Goal: Obtain resource: Obtain resource

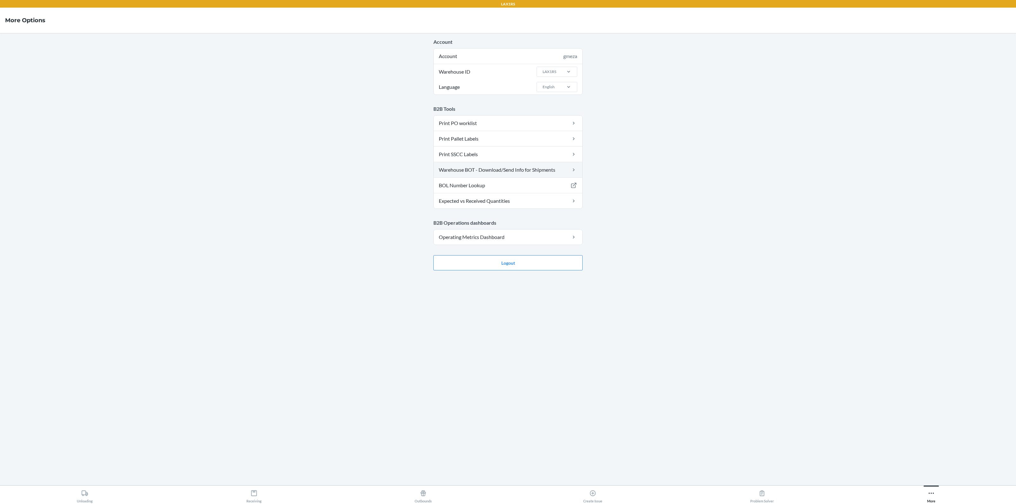
click at [492, 171] on link "Warehouse BOT - Download/Send Info for Shipments" at bounding box center [508, 169] width 149 height 15
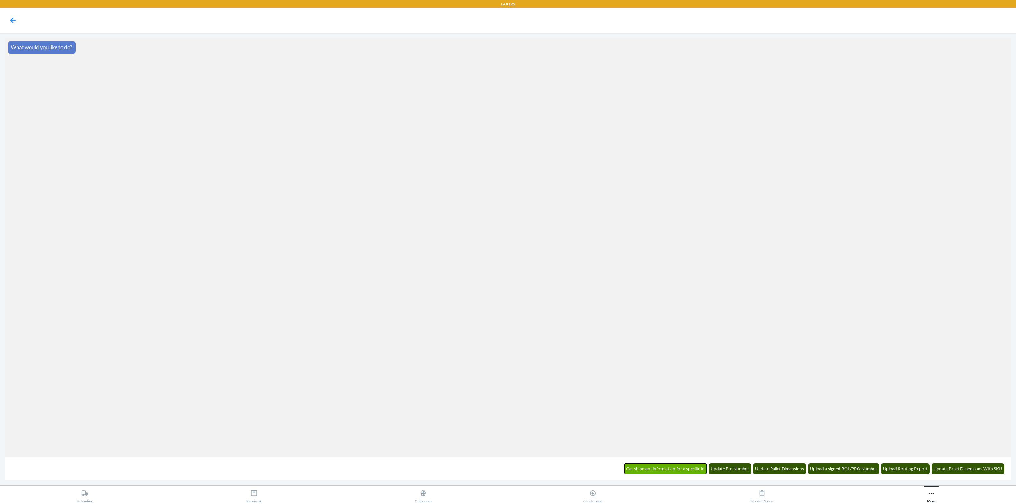
click at [683, 466] on button "Get shipment information for a specific id" at bounding box center [665, 468] width 83 height 11
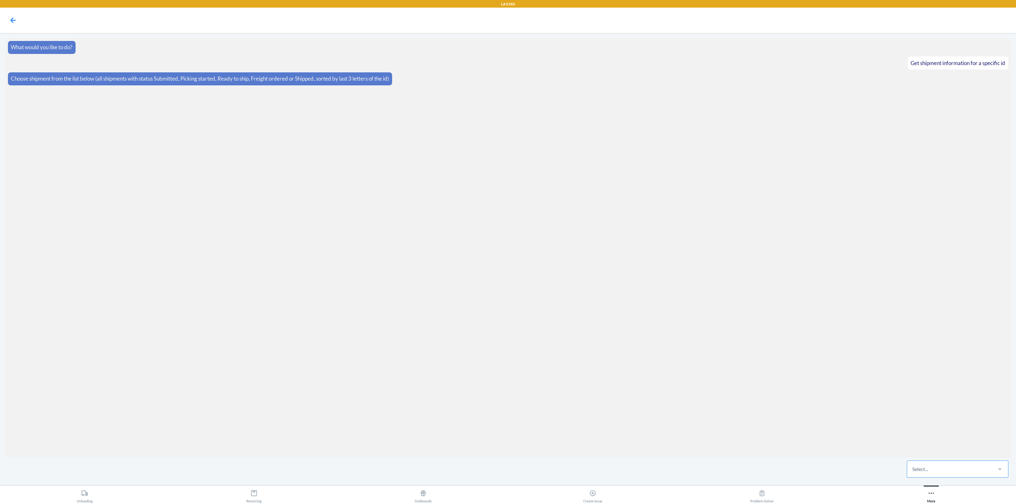
click at [967, 474] on div "Select..." at bounding box center [949, 469] width 84 height 17
click at [913, 473] on input "Select..." at bounding box center [912, 469] width 1 height 8
paste input "WO82I731JTTVH"
type input "WO82I731JTTVH"
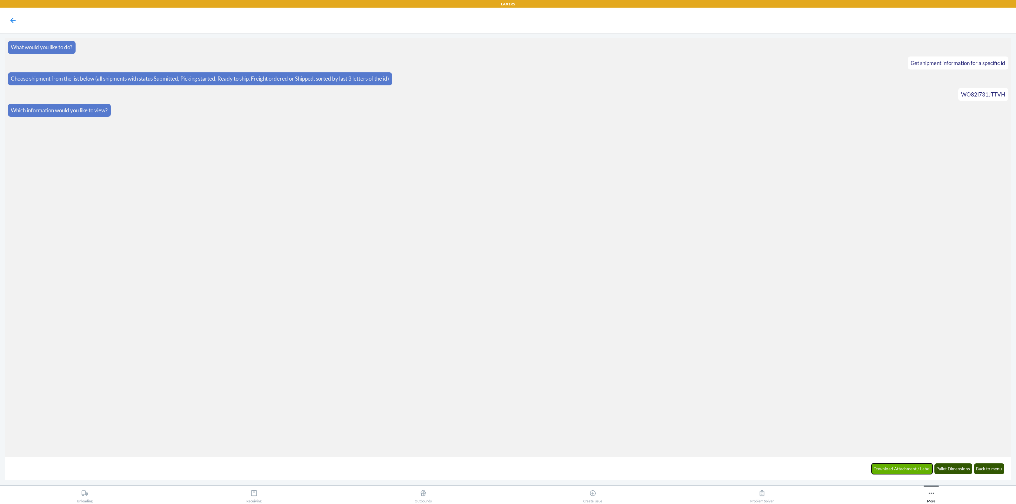
click at [893, 466] on button "Download Attachment / Label" at bounding box center [901, 468] width 61 height 11
click at [10, 22] on icon at bounding box center [13, 20] width 11 height 11
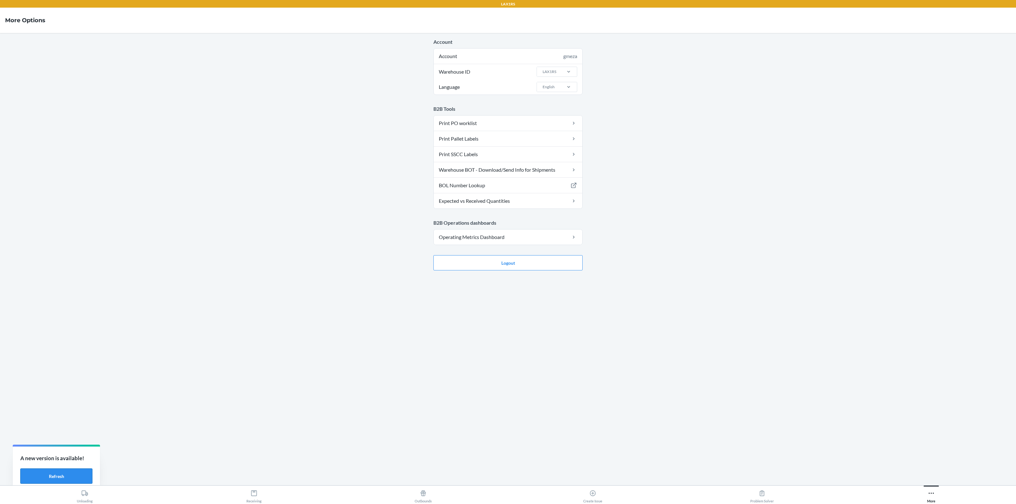
click at [84, 475] on button "Refresh" at bounding box center [56, 475] width 72 height 15
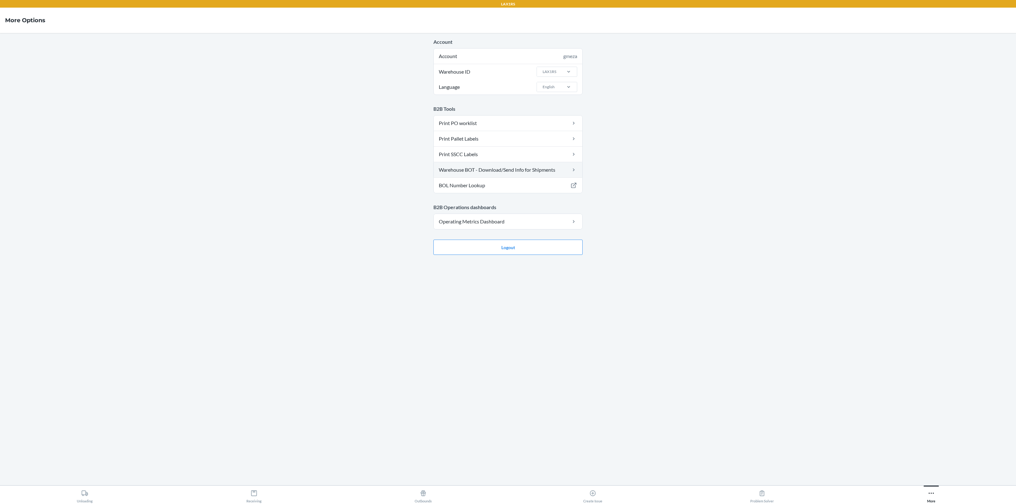
click at [483, 170] on link "Warehouse BOT - Download/Send Info for Shipments" at bounding box center [508, 169] width 149 height 15
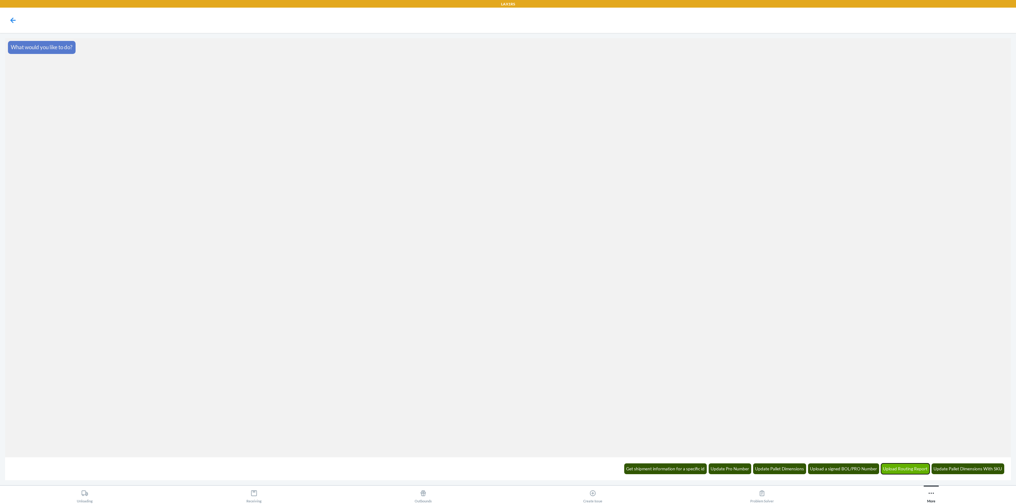
click at [906, 466] on button "Upload Routing Report" at bounding box center [905, 468] width 49 height 11
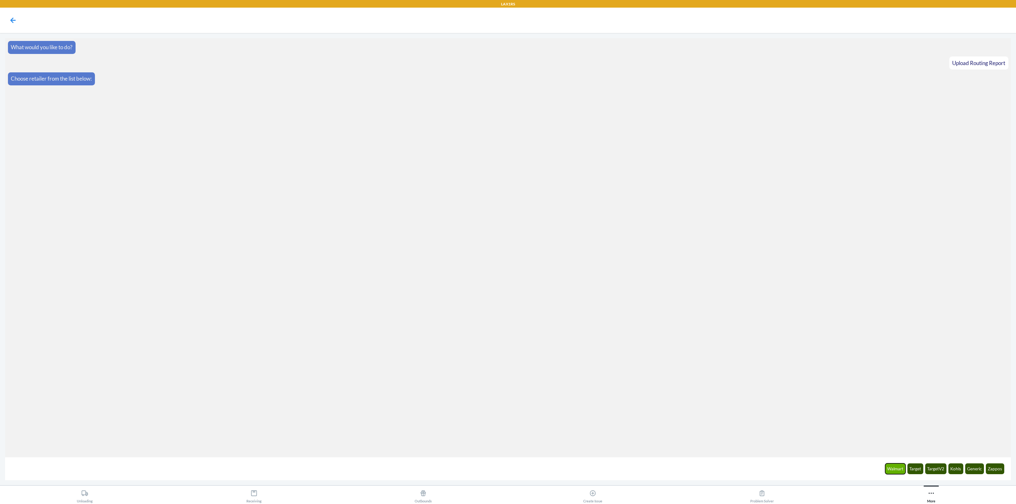
click at [898, 469] on button "Walmart" at bounding box center [895, 468] width 21 height 11
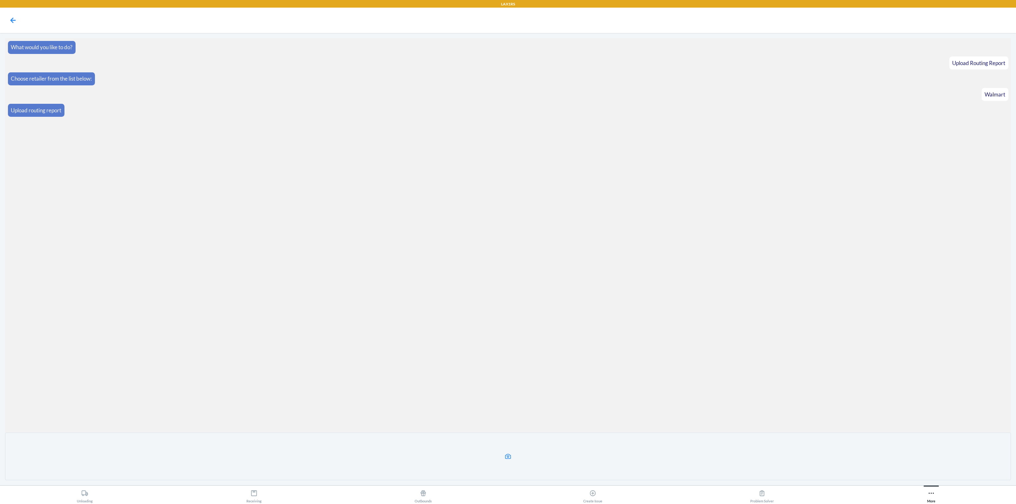
click at [867, 466] on label at bounding box center [508, 457] width 1006 height 48
click at [0, 0] on input "file" at bounding box center [0, 0] width 0 height 0
